Goal: Transaction & Acquisition: Book appointment/travel/reservation

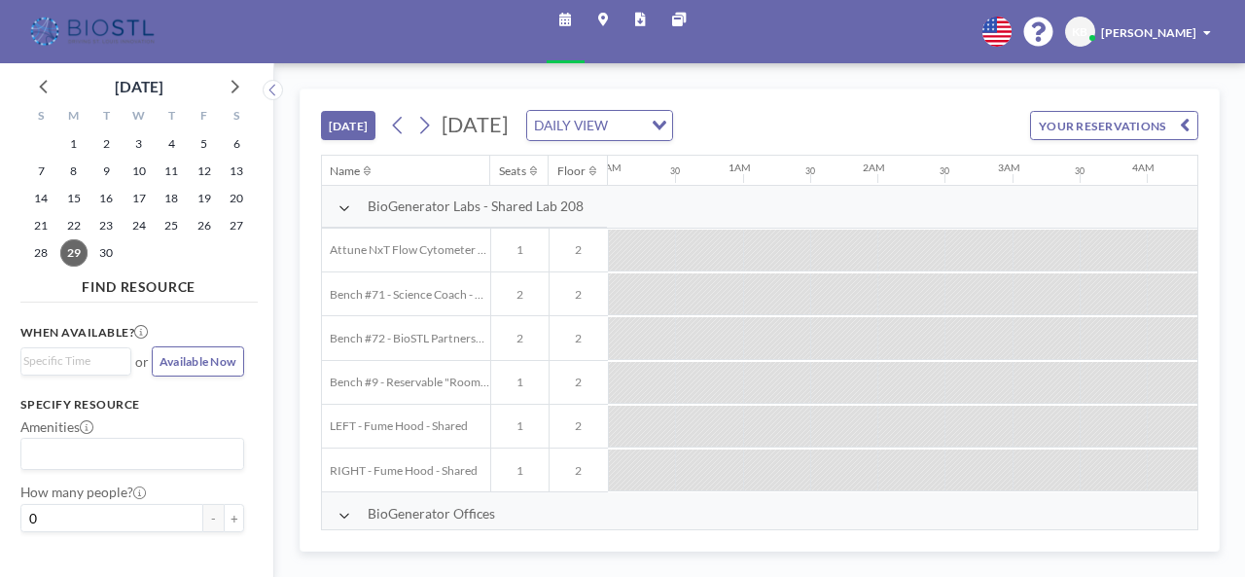
scroll to position [0, 1517]
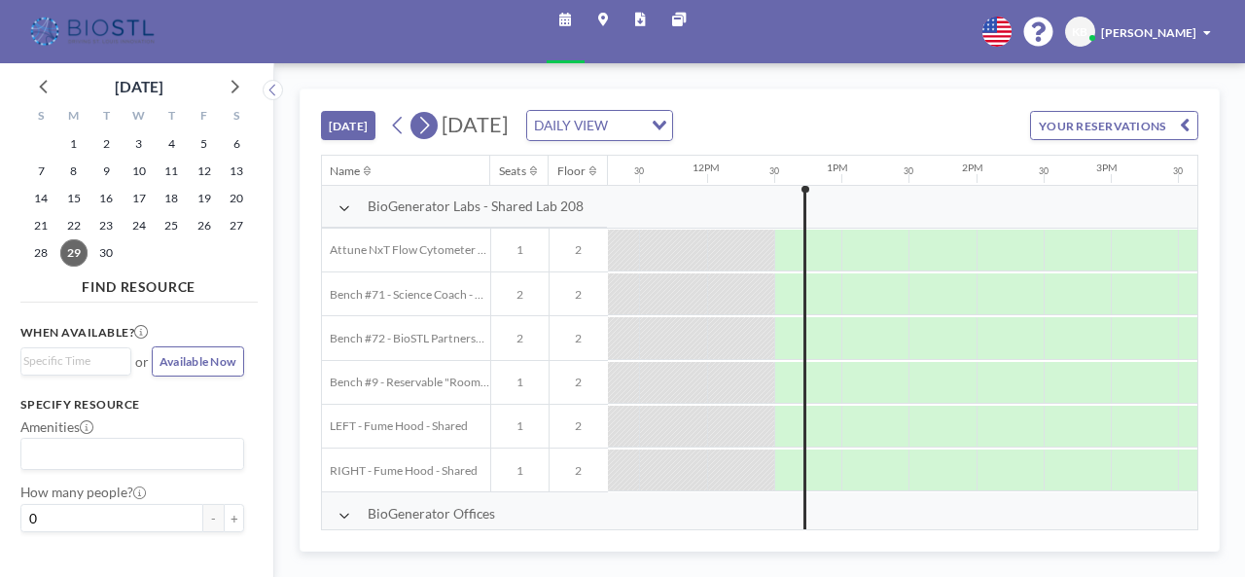
click at [428, 132] on icon at bounding box center [424, 125] width 16 height 25
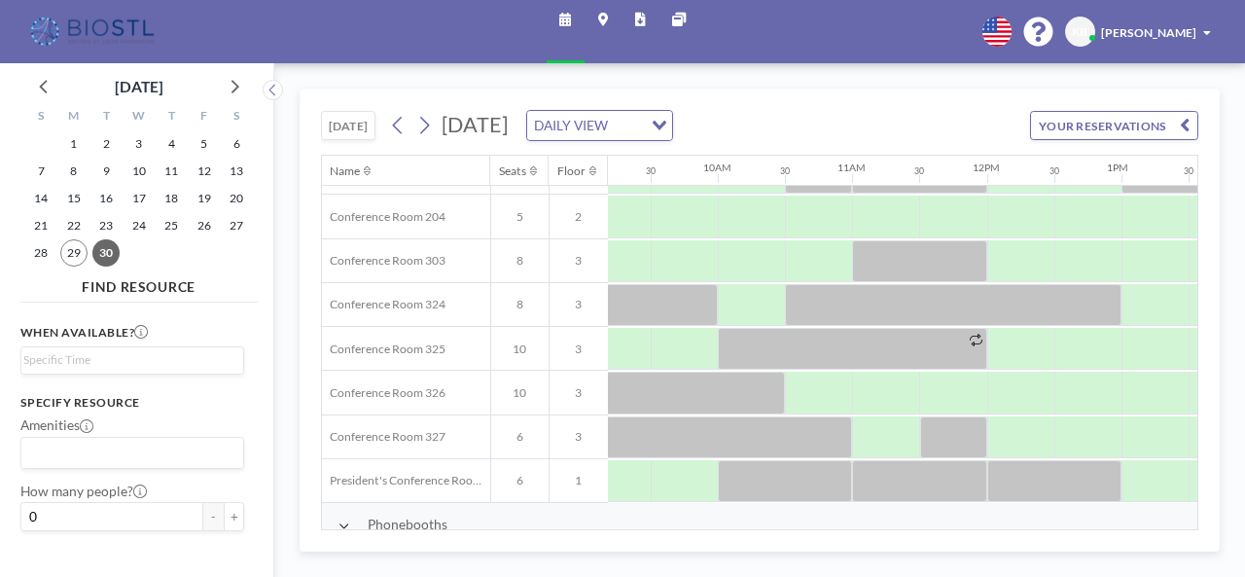
scroll to position [604, 1238]
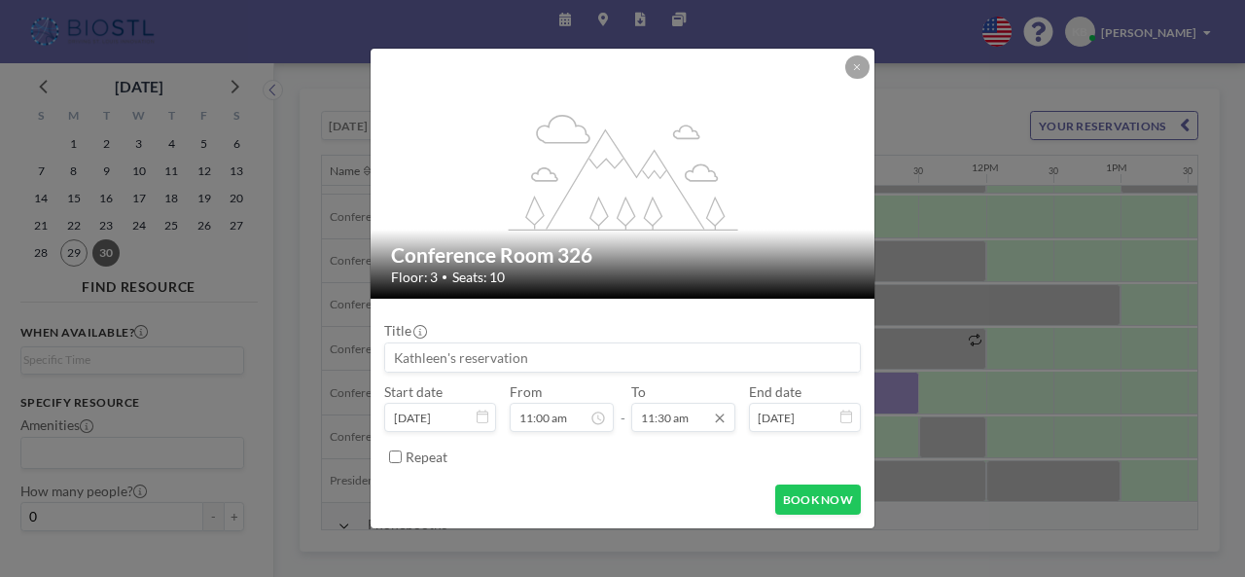
click at [702, 418] on input "11:30 am" at bounding box center [682, 417] width 103 height 28
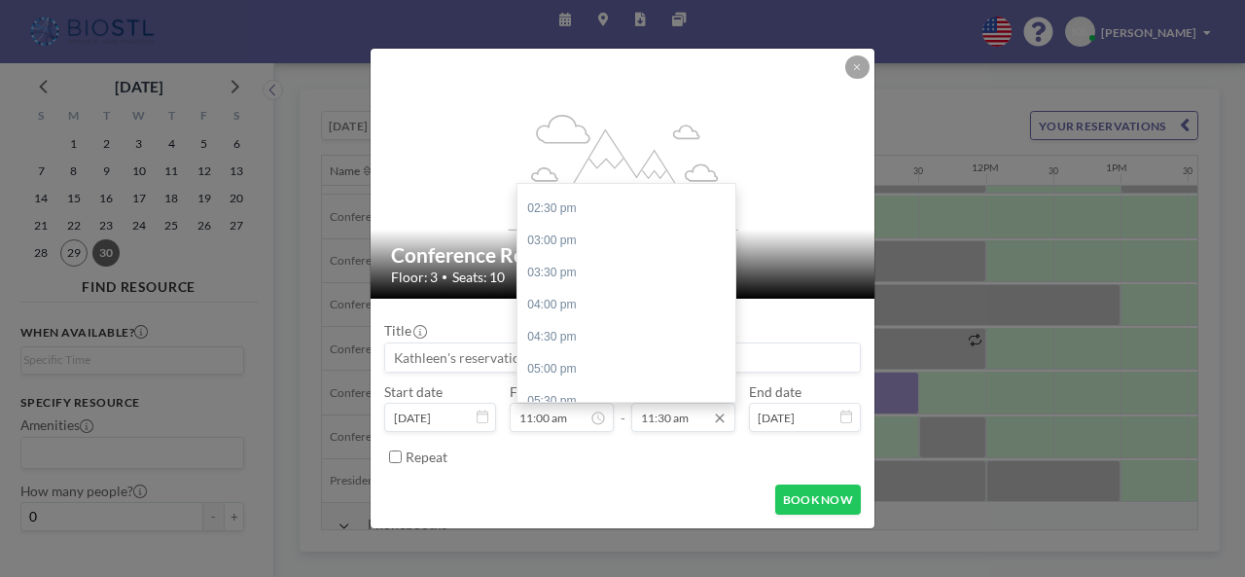
scroll to position [946, 0]
click at [575, 282] on div "04:00 pm" at bounding box center [631, 280] width 228 height 32
type input "04:00 pm"
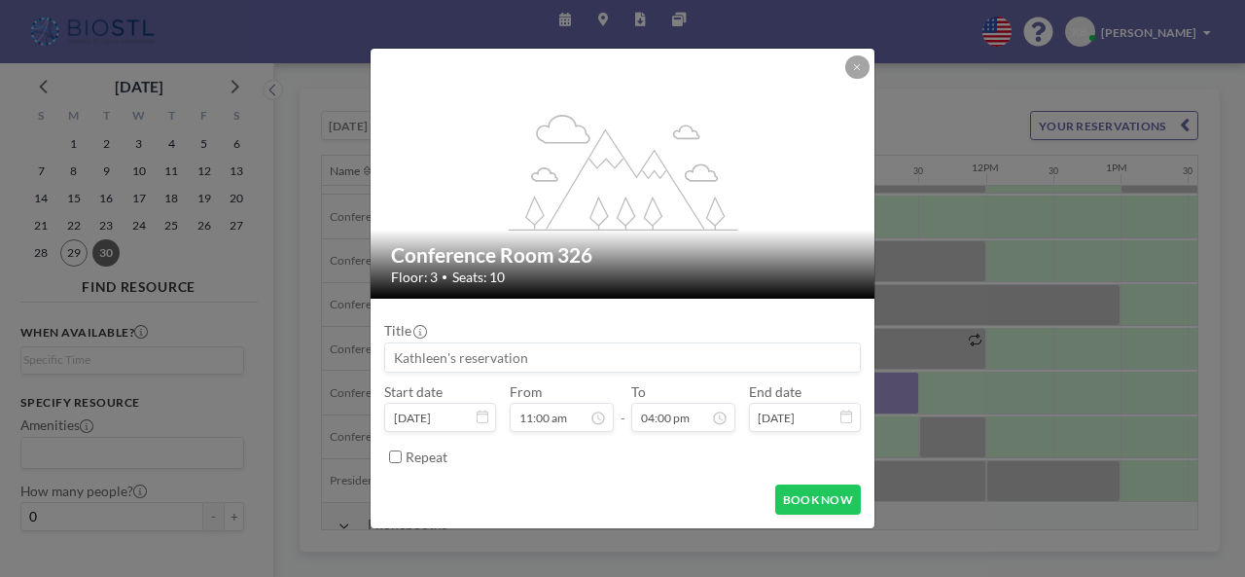
click at [550, 353] on input at bounding box center [622, 357] width 475 height 28
type input "Cadre - [PERSON_NAME]"
click at [806, 496] on button "BOOK NOW" at bounding box center [818, 499] width 86 height 30
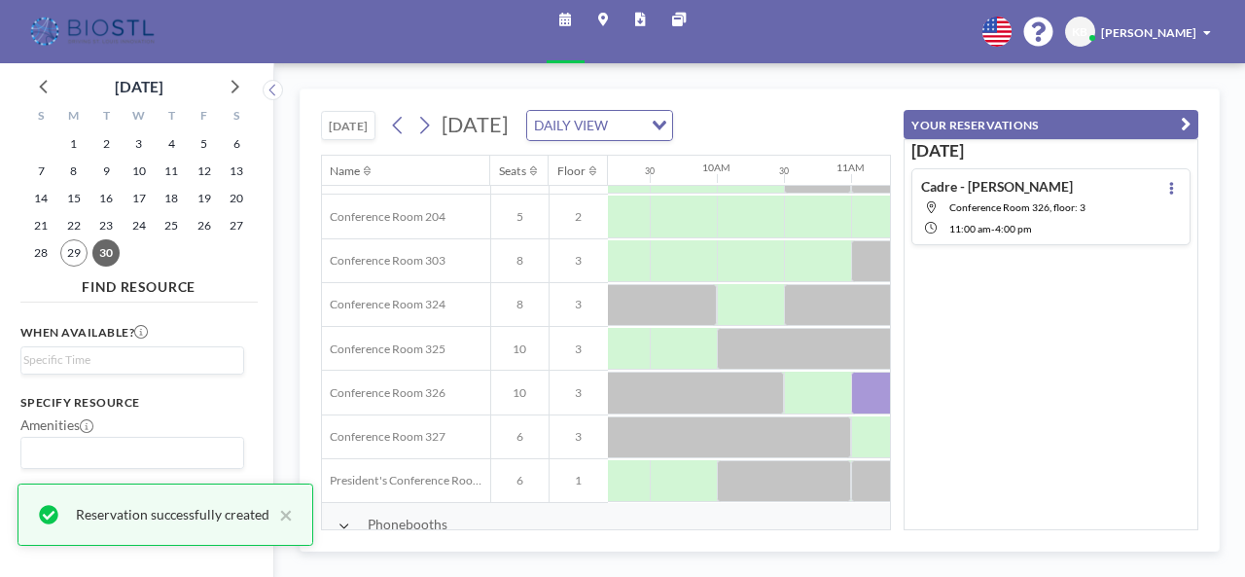
click at [1170, 190] on icon at bounding box center [1172, 188] width 4 height 13
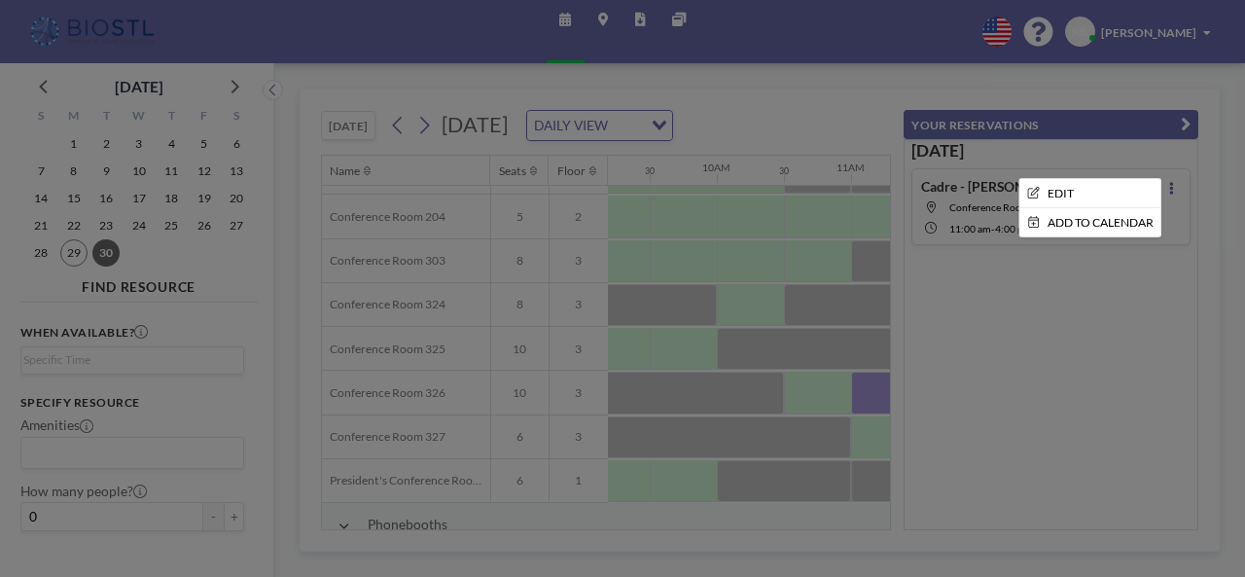
click at [1190, 290] on div at bounding box center [622, 288] width 1245 height 577
